Goal: Information Seeking & Learning: Learn about a topic

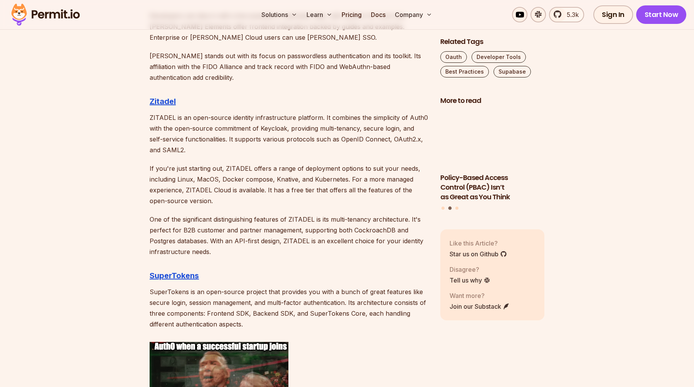
scroll to position [1214, 0]
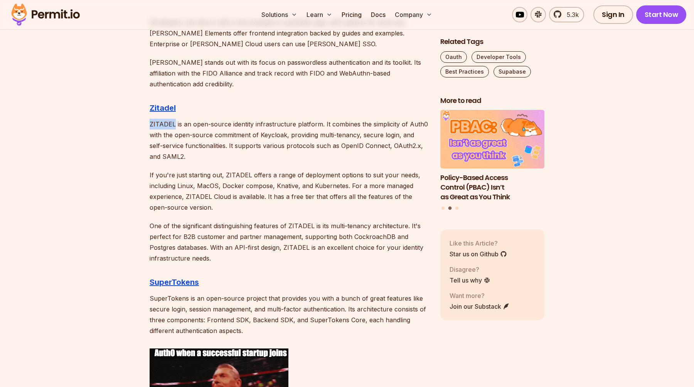
drag, startPoint x: 149, startPoint y: 118, endPoint x: 425, endPoint y: 118, distance: 276.1
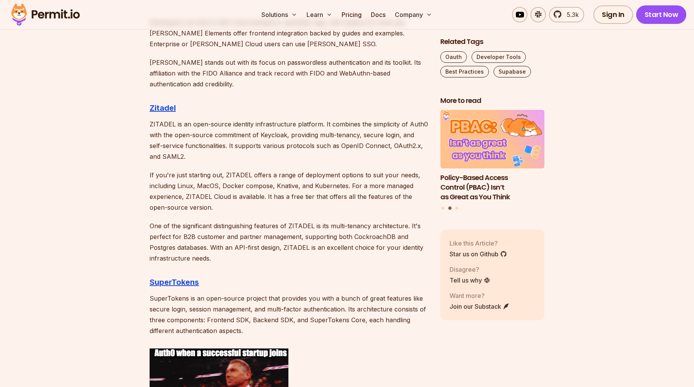
click at [276, 124] on p "ZITADEL is an open-source identity infrastructure platform. It combines the sim…" at bounding box center [289, 140] width 278 height 43
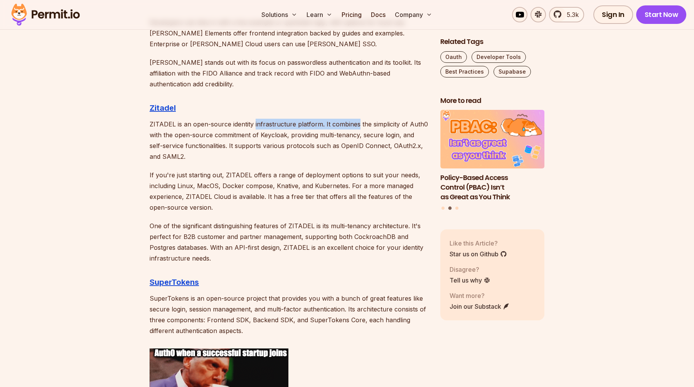
drag, startPoint x: 276, startPoint y: 124, endPoint x: 333, endPoint y: 124, distance: 57.1
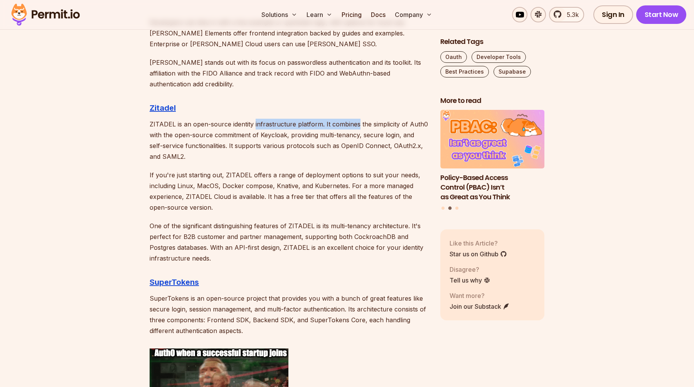
click at [333, 124] on p "ZITADEL is an open-source identity infrastructure platform. It combines the sim…" at bounding box center [289, 140] width 278 height 43
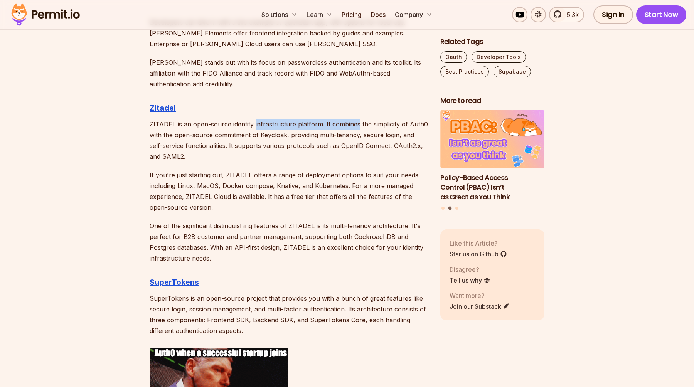
click at [333, 124] on p "ZITADEL is an open-source identity infrastructure platform. It combines the sim…" at bounding box center [289, 140] width 278 height 43
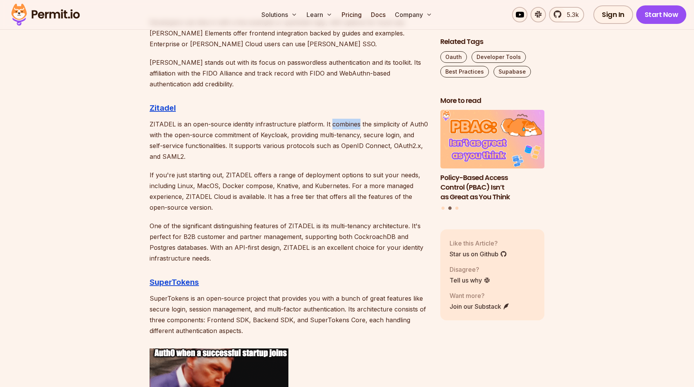
click at [333, 124] on p "ZITADEL is an open-source identity infrastructure platform. It combines the sim…" at bounding box center [289, 140] width 278 height 43
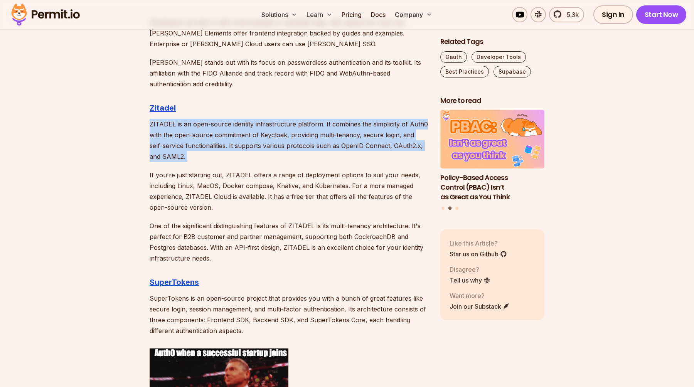
click at [332, 124] on p "ZITADEL is an open-source identity infrastructure platform. It combines the sim…" at bounding box center [289, 140] width 278 height 43
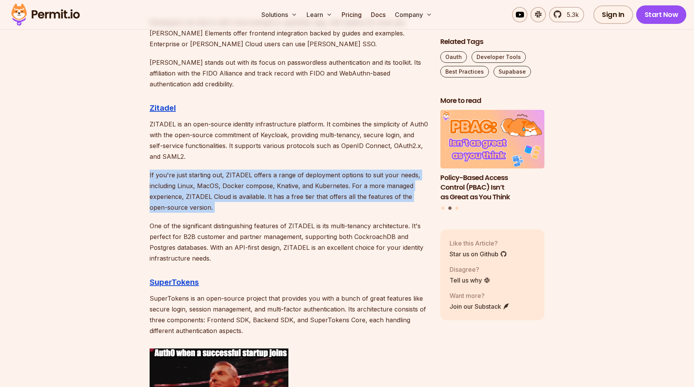
drag, startPoint x: 332, startPoint y: 164, endPoint x: 332, endPoint y: 182, distance: 17.7
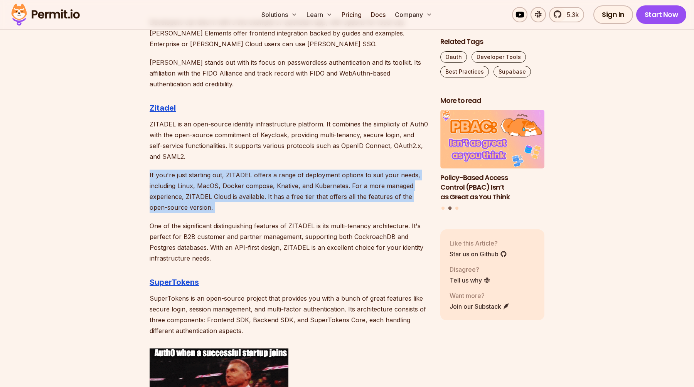
click at [332, 182] on p "If you're just starting out, ZITADEL offers a range of deployment options to su…" at bounding box center [289, 191] width 278 height 43
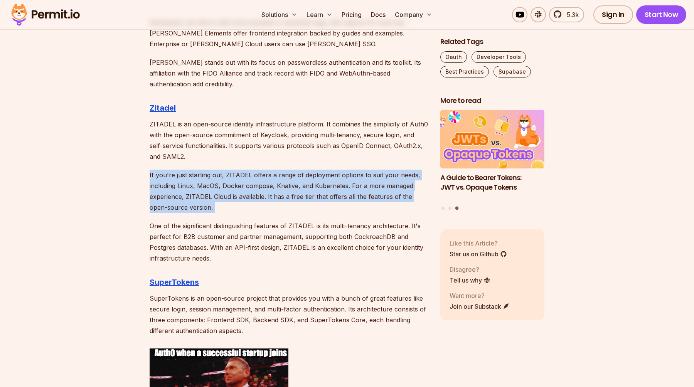
click at [289, 211] on p "If you're just starting out, ZITADEL offers a range of deployment options to su…" at bounding box center [289, 191] width 278 height 43
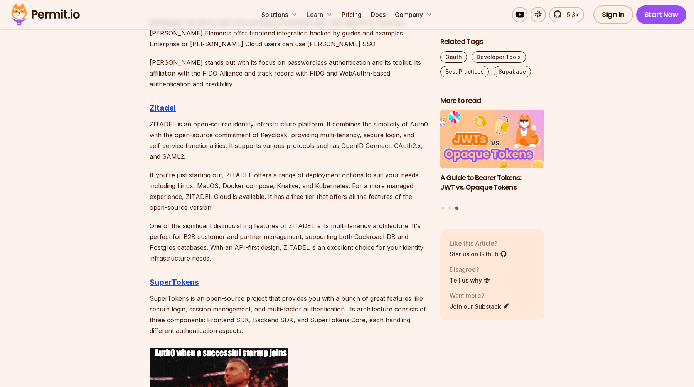
click at [150, 184] on p "If you're just starting out, ZITADEL offers a range of deployment options to su…" at bounding box center [289, 191] width 278 height 43
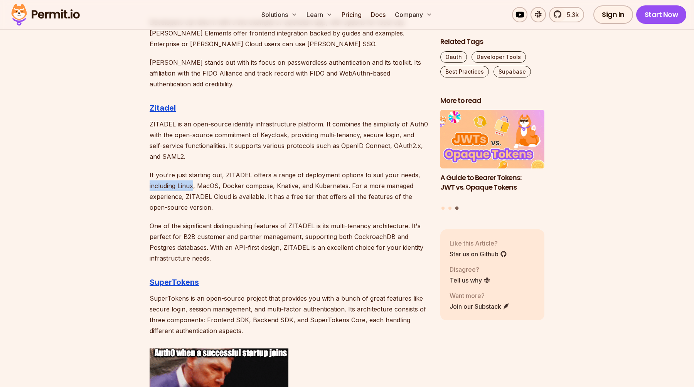
drag, startPoint x: 150, startPoint y: 184, endPoint x: 191, endPoint y: 184, distance: 41.3
click at [191, 184] on p "If you're just starting out, ZITADEL offers a range of deployment options to su…" at bounding box center [289, 191] width 278 height 43
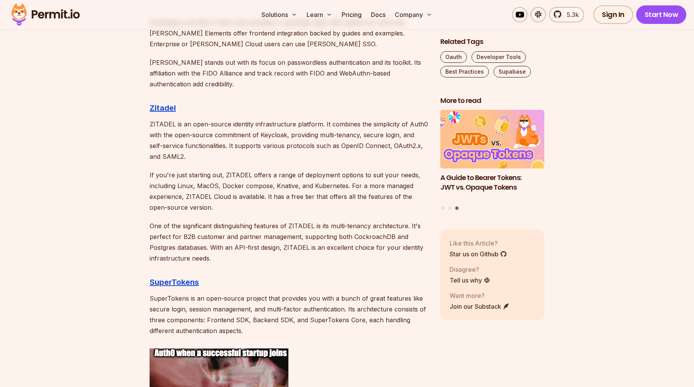
click at [201, 185] on p "If you're just starting out, ZITADEL offers a range of deployment options to su…" at bounding box center [289, 191] width 278 height 43
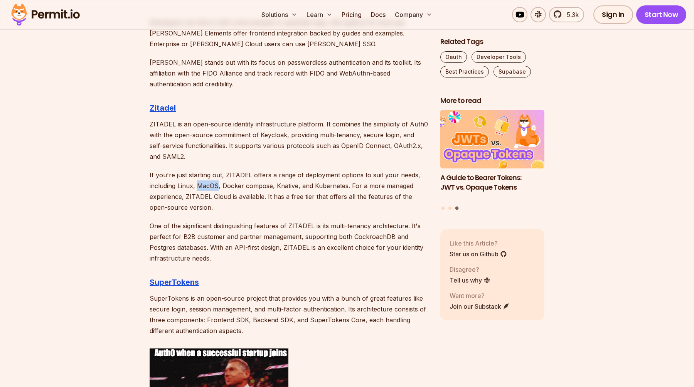
click at [201, 185] on p "If you're just starting out, ZITADEL offers a range of deployment options to su…" at bounding box center [289, 191] width 278 height 43
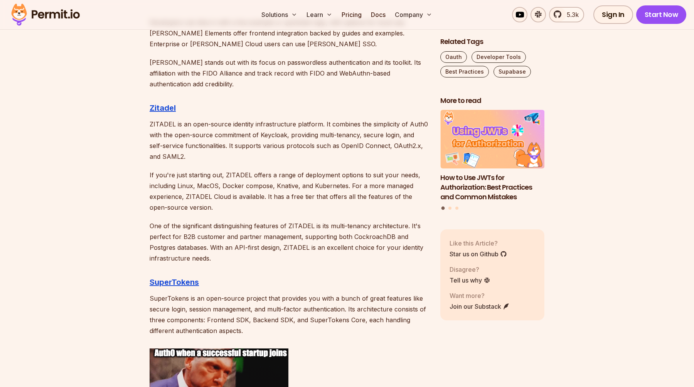
click at [187, 185] on p "If you're just starting out, ZITADEL offers a range of deployment options to su…" at bounding box center [289, 191] width 278 height 43
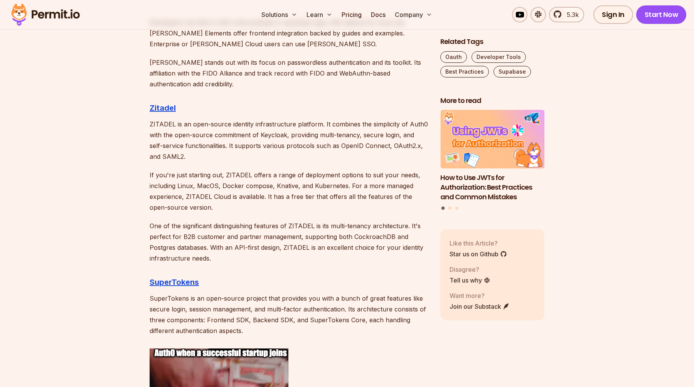
click at [244, 187] on p "If you're just starting out, ZITADEL offers a range of deployment options to su…" at bounding box center [289, 191] width 278 height 43
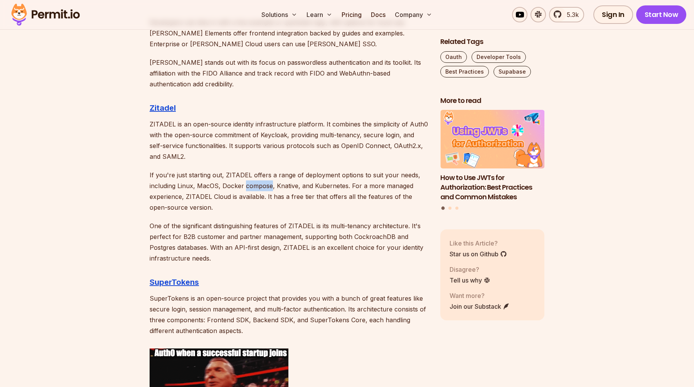
click at [244, 187] on p "If you're just starting out, ZITADEL offers a range of deployment options to su…" at bounding box center [289, 191] width 278 height 43
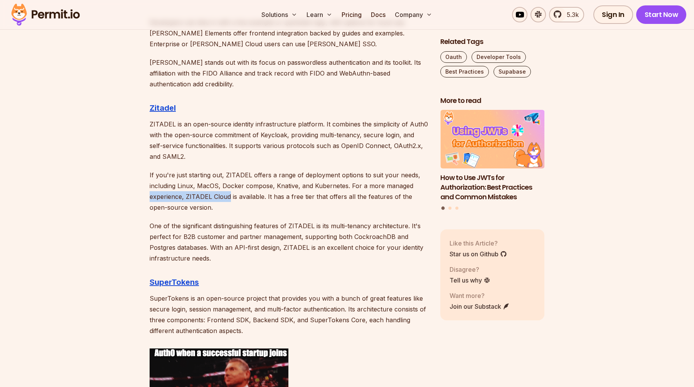
drag, startPoint x: 147, startPoint y: 197, endPoint x: 231, endPoint y: 197, distance: 84.1
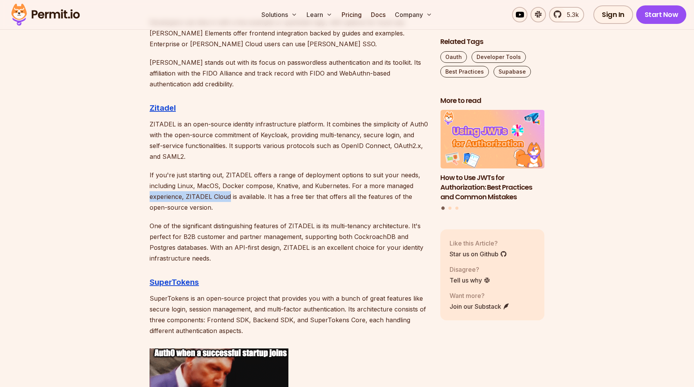
click at [231, 197] on p "If you're just starting out, ZITADEL offers a range of deployment options to su…" at bounding box center [289, 191] width 278 height 43
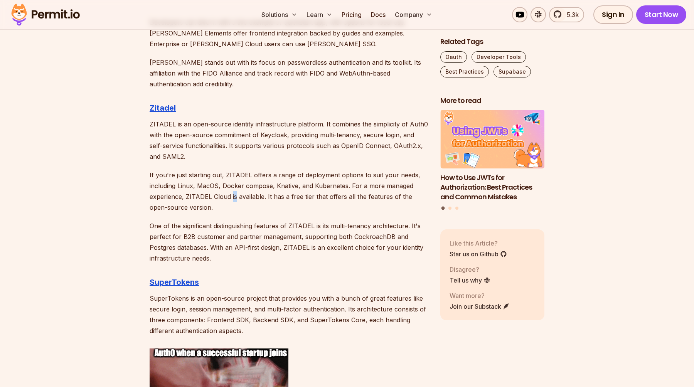
click at [231, 197] on p "If you're just starting out, ZITADEL offers a range of deployment options to su…" at bounding box center [289, 191] width 278 height 43
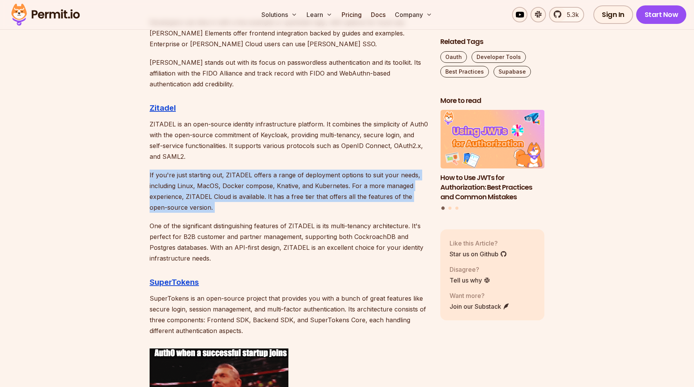
click at [231, 197] on p "If you're just starting out, ZITADEL offers a range of deployment options to su…" at bounding box center [289, 191] width 278 height 43
click at [233, 204] on p "If you're just starting out, ZITADEL offers a range of deployment options to su…" at bounding box center [289, 191] width 278 height 43
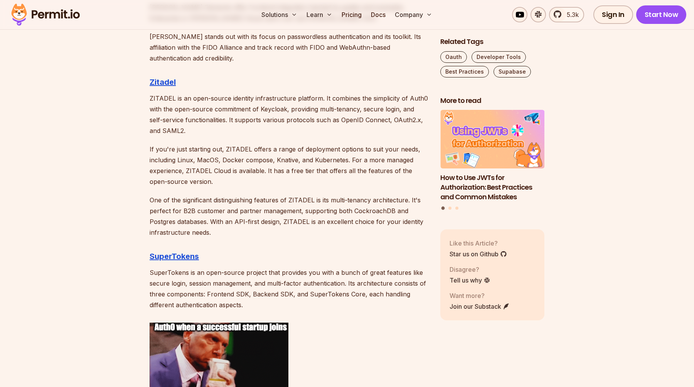
scroll to position [1253, 0]
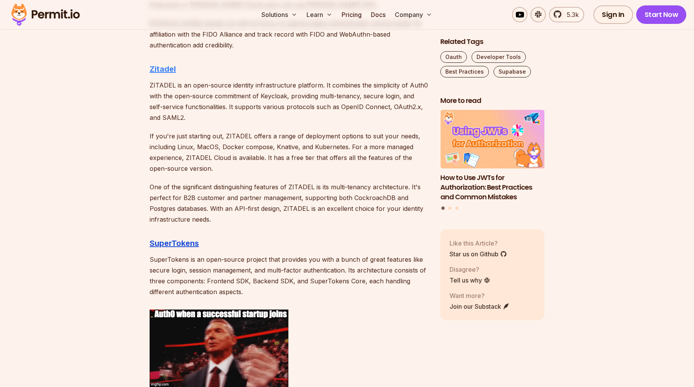
click at [158, 69] on strong "Zitadel" at bounding box center [163, 68] width 26 height 9
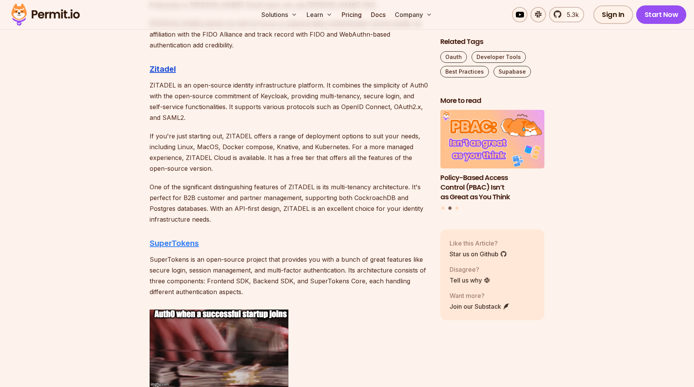
click at [165, 241] on strong "SuperTokens" at bounding box center [174, 243] width 49 height 9
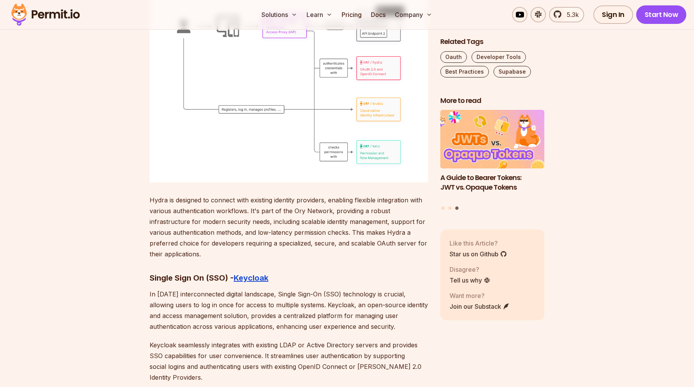
scroll to position [3849, 0]
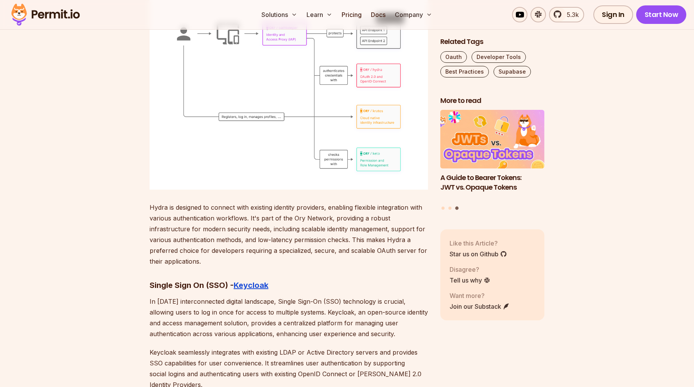
click at [276, 202] on p "Hydra is designed to connect with existing identity providers, enabling flexibl…" at bounding box center [289, 234] width 278 height 65
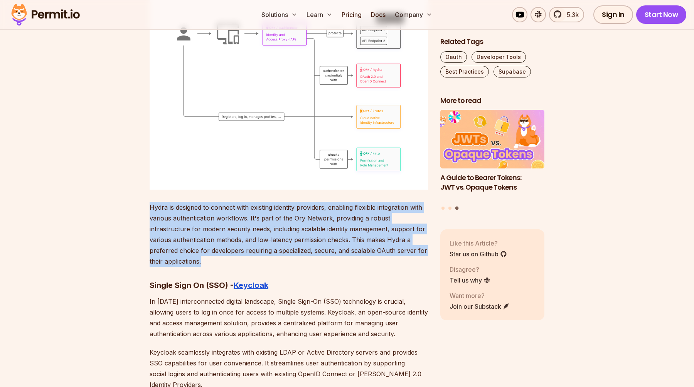
click at [276, 202] on p "Hydra is designed to connect with existing identity providers, enabling flexibl…" at bounding box center [289, 234] width 278 height 65
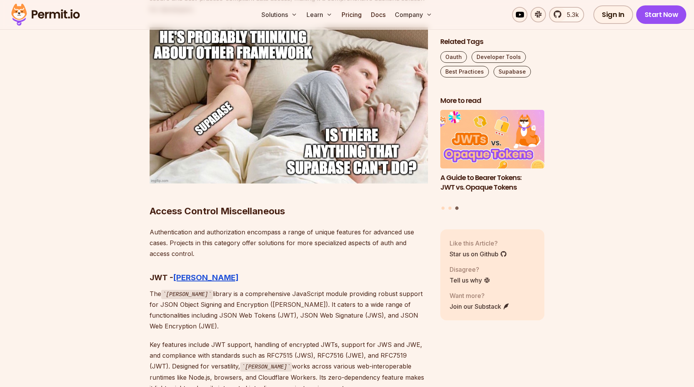
scroll to position [3314, 0]
